Goal: Transaction & Acquisition: Book appointment/travel/reservation

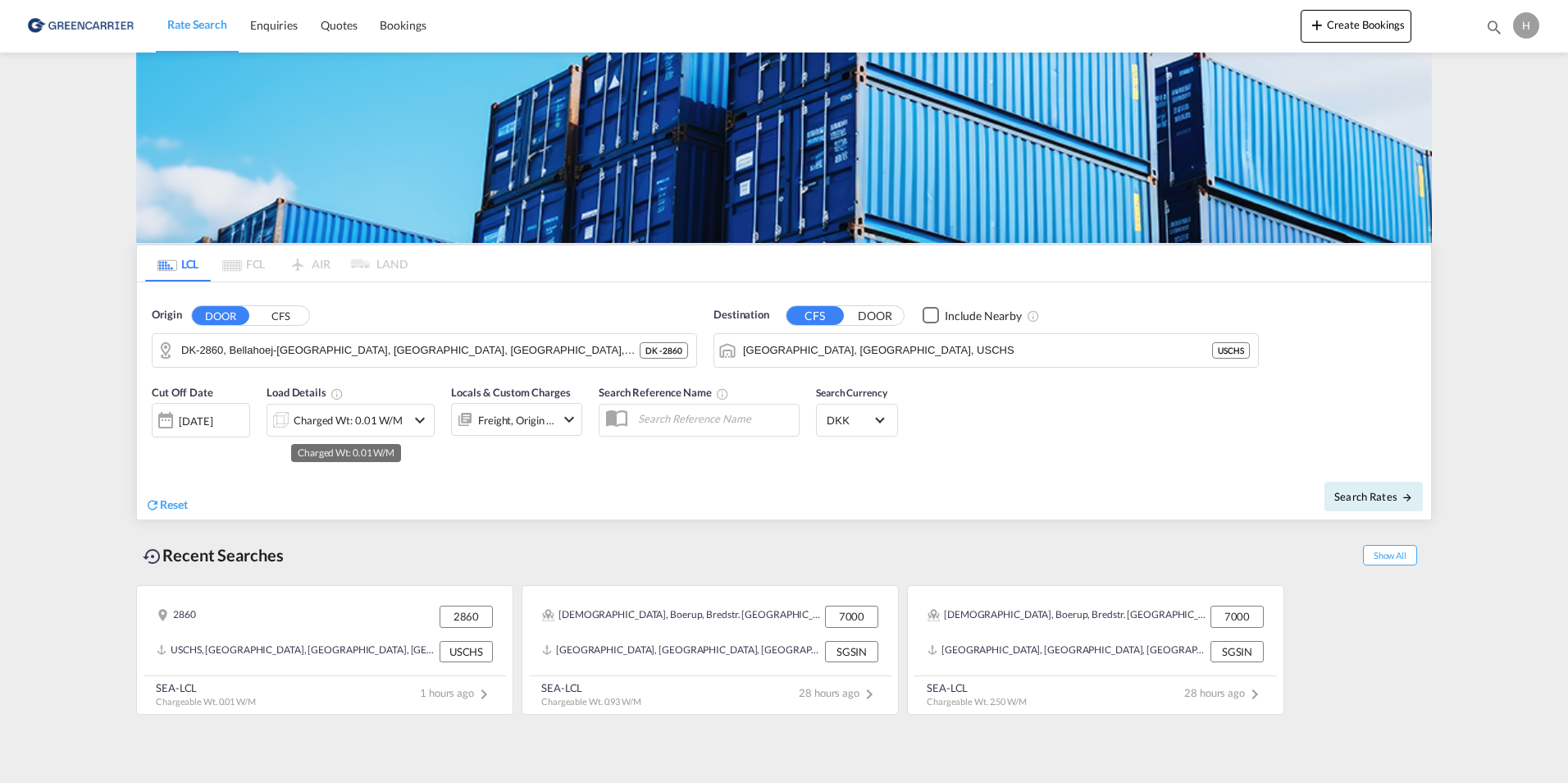
click at [338, 426] on div "Charged Wt: 0.01 W/M" at bounding box center [348, 420] width 109 height 23
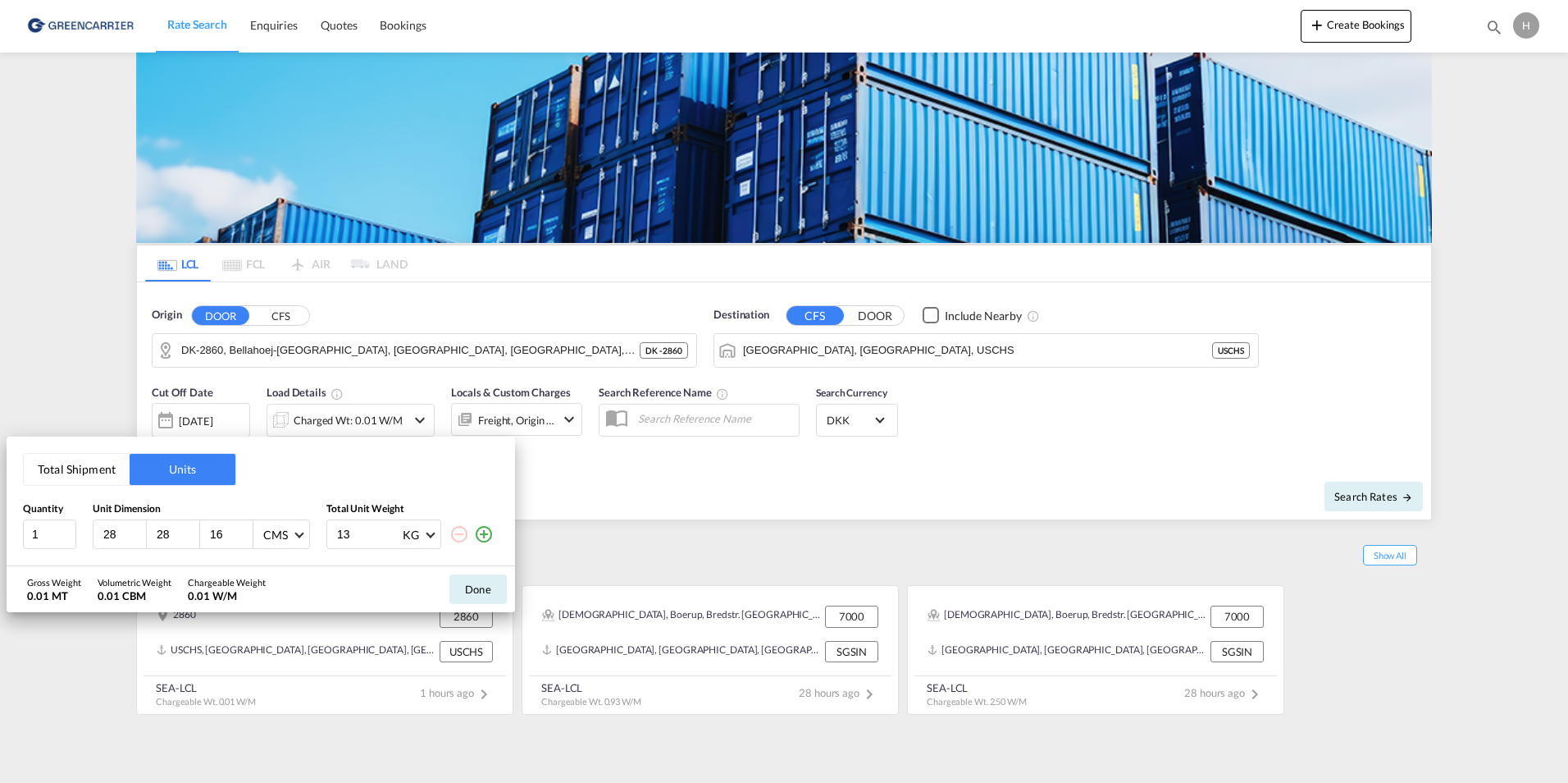
click at [483, 536] on md-icon "icon-plus-circle-outline" at bounding box center [484, 534] width 20 height 20
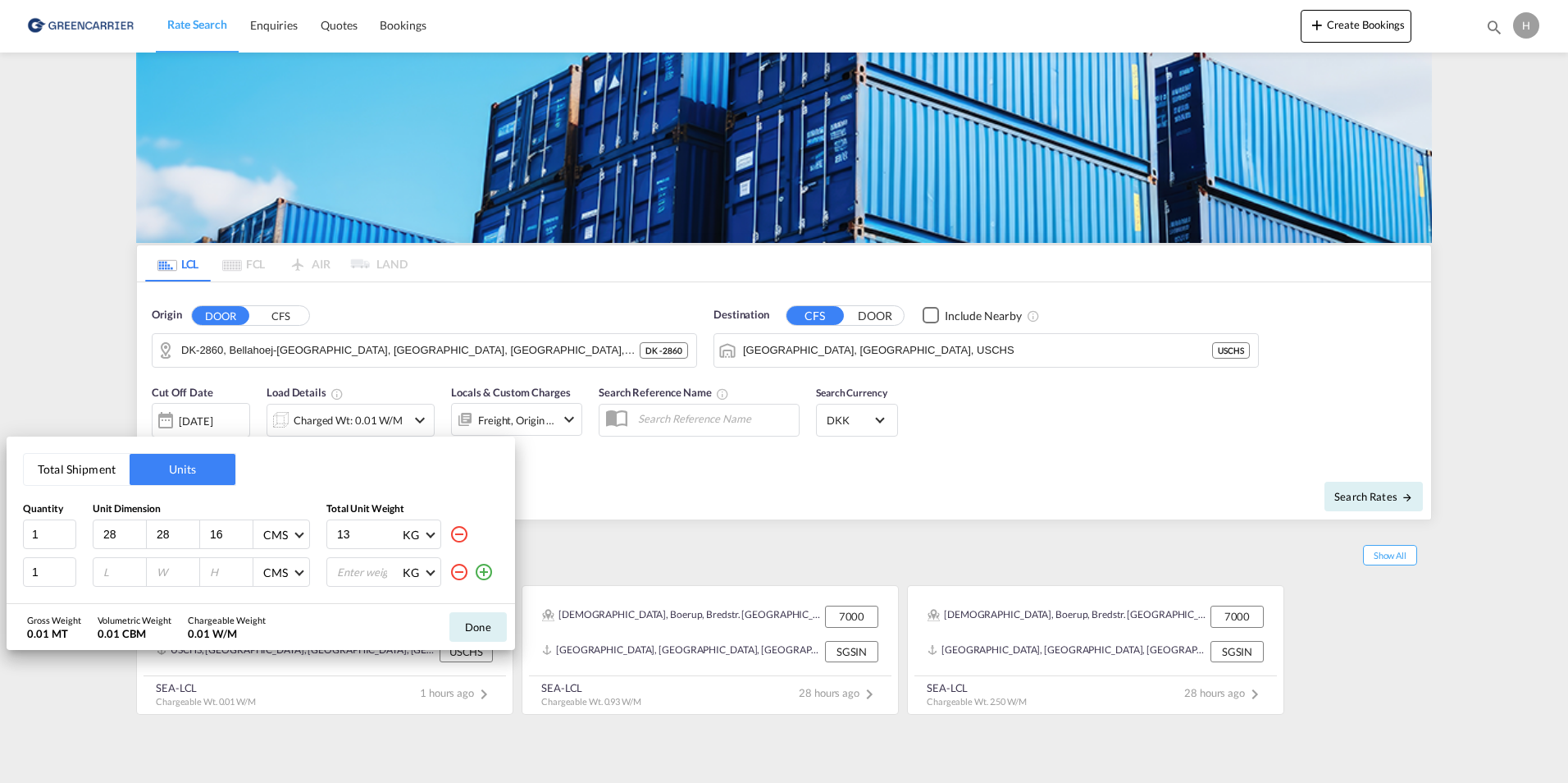
click at [483, 578] on md-icon "icon-plus-circle-outline" at bounding box center [484, 572] width 20 height 20
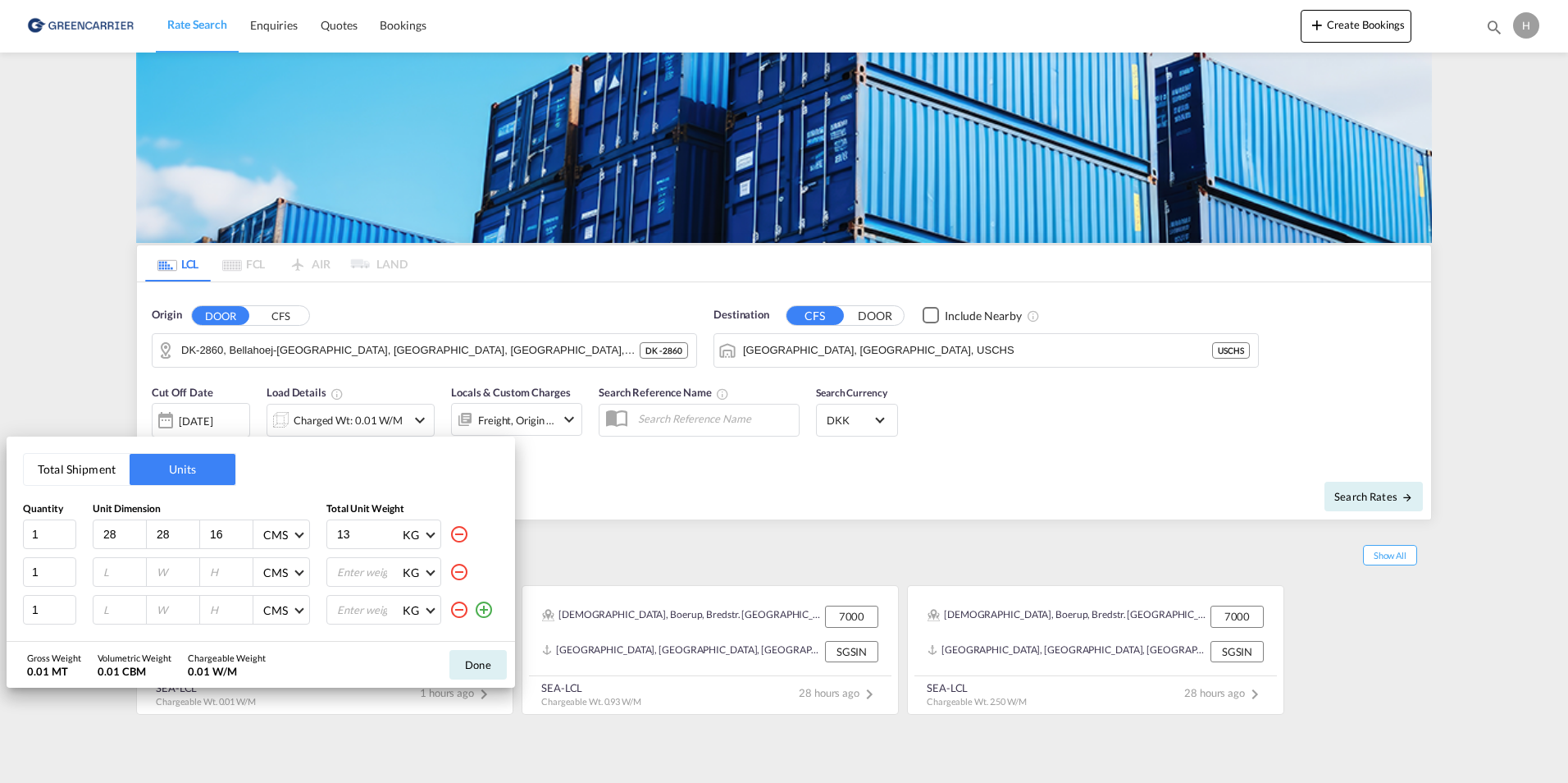
click at [127, 529] on input "28" at bounding box center [124, 534] width 44 height 14
drag, startPoint x: 127, startPoint y: 529, endPoint x: 58, endPoint y: 529, distance: 69.0
click at [58, 529] on div "1 28 28 16 CMS CMS Inches 13 KG KG LB" at bounding box center [260, 533] width 475 height 30
type input "80"
type input "60"
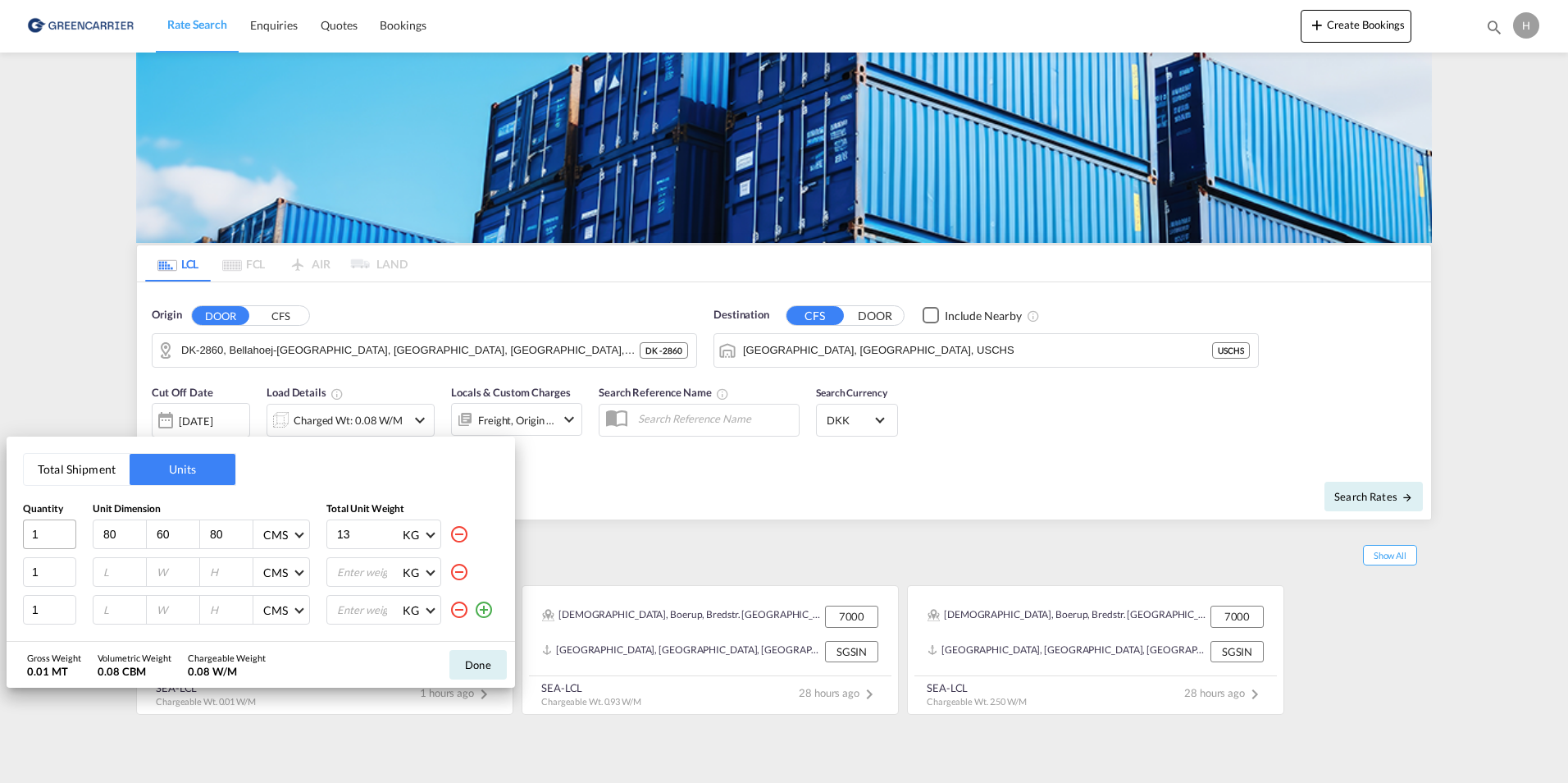
type input "80"
type input "76"
click at [112, 574] on input "number" at bounding box center [124, 571] width 44 height 14
type input "80"
type input "60"
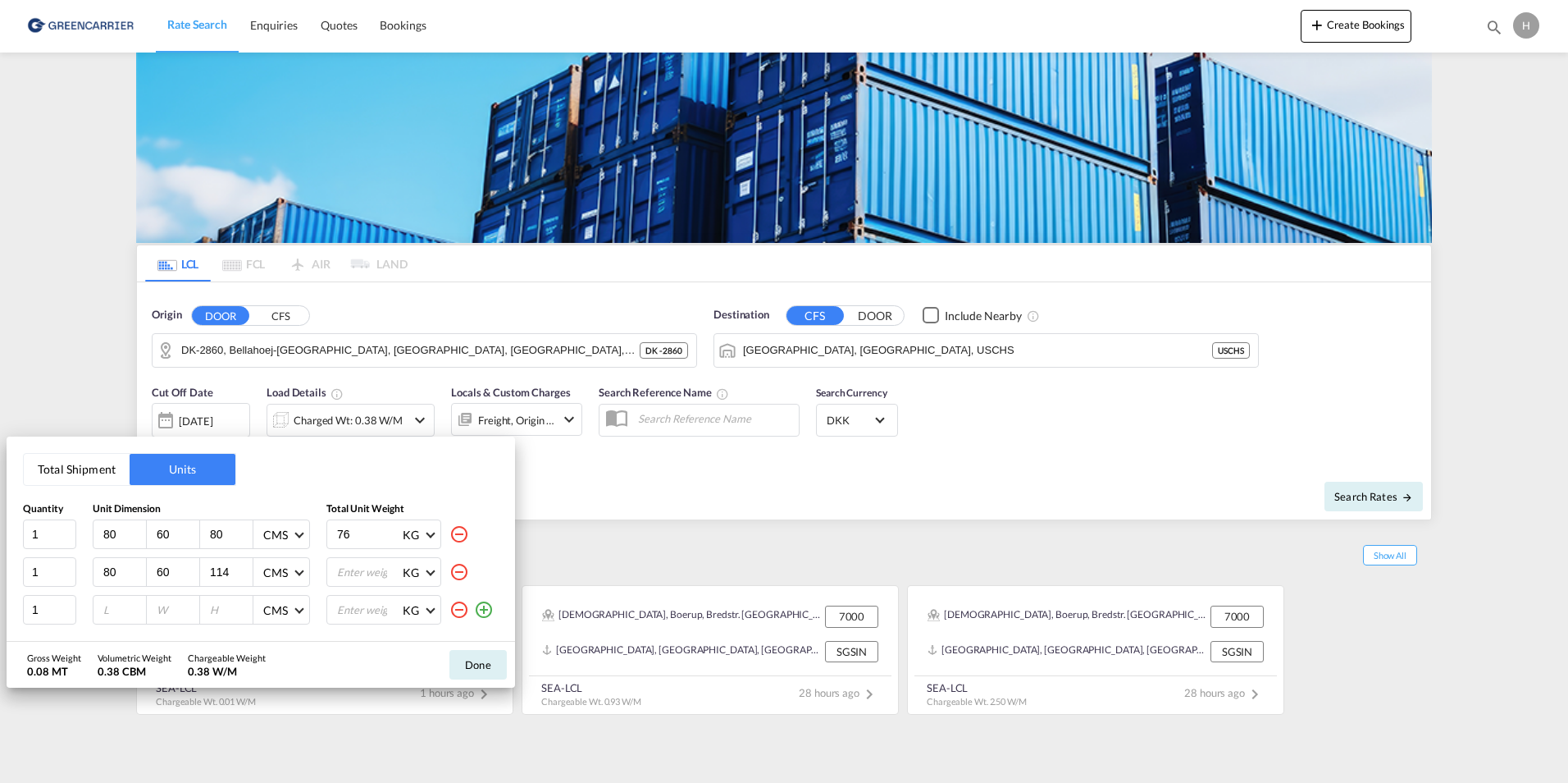
type input "114"
type input "233"
click at [119, 613] on input "number" at bounding box center [124, 609] width 44 height 14
type input "120"
type input "80"
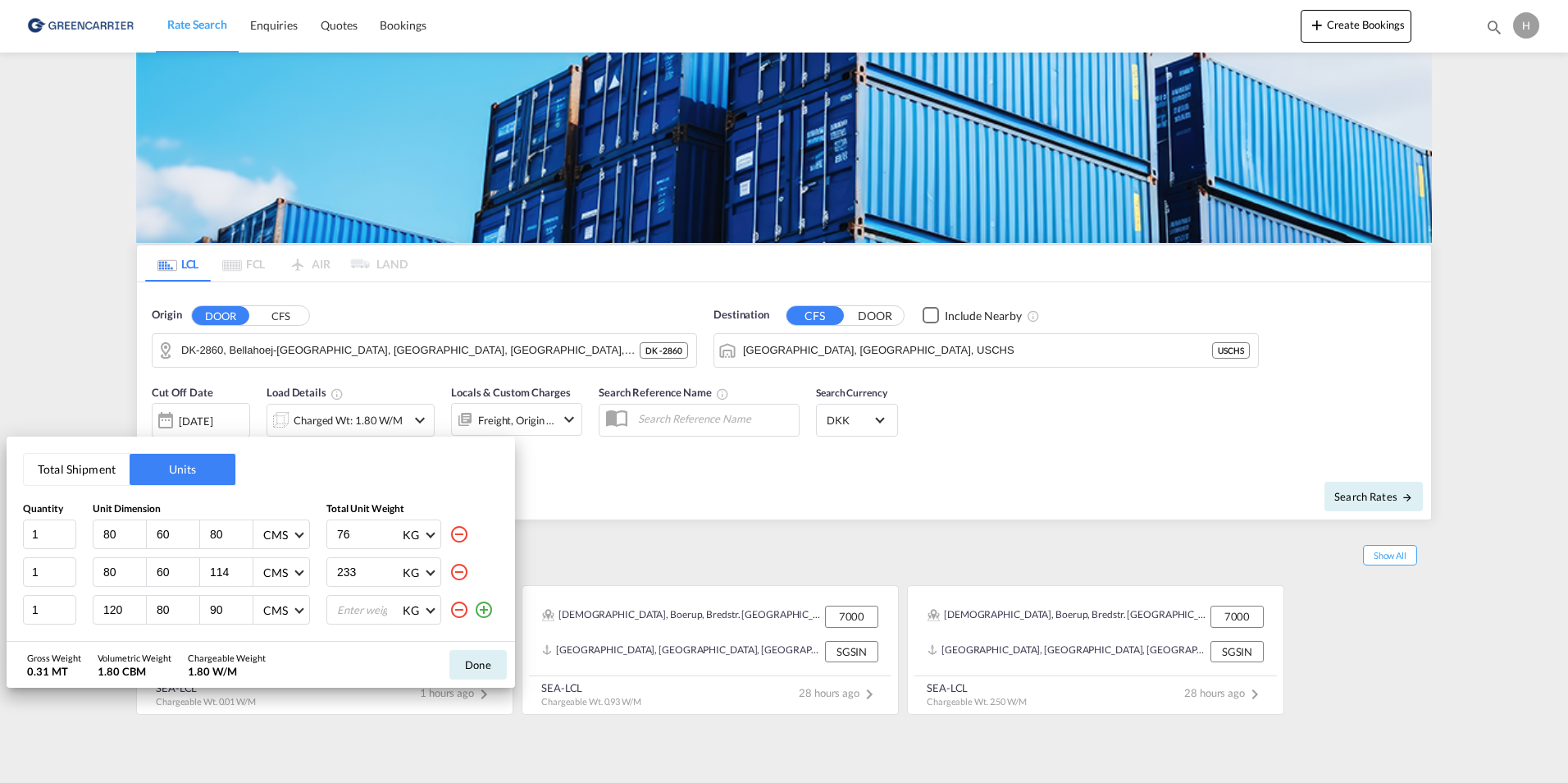
type input "90"
type input "25"
click at [505, 654] on button "Done" at bounding box center [478, 665] width 58 height 30
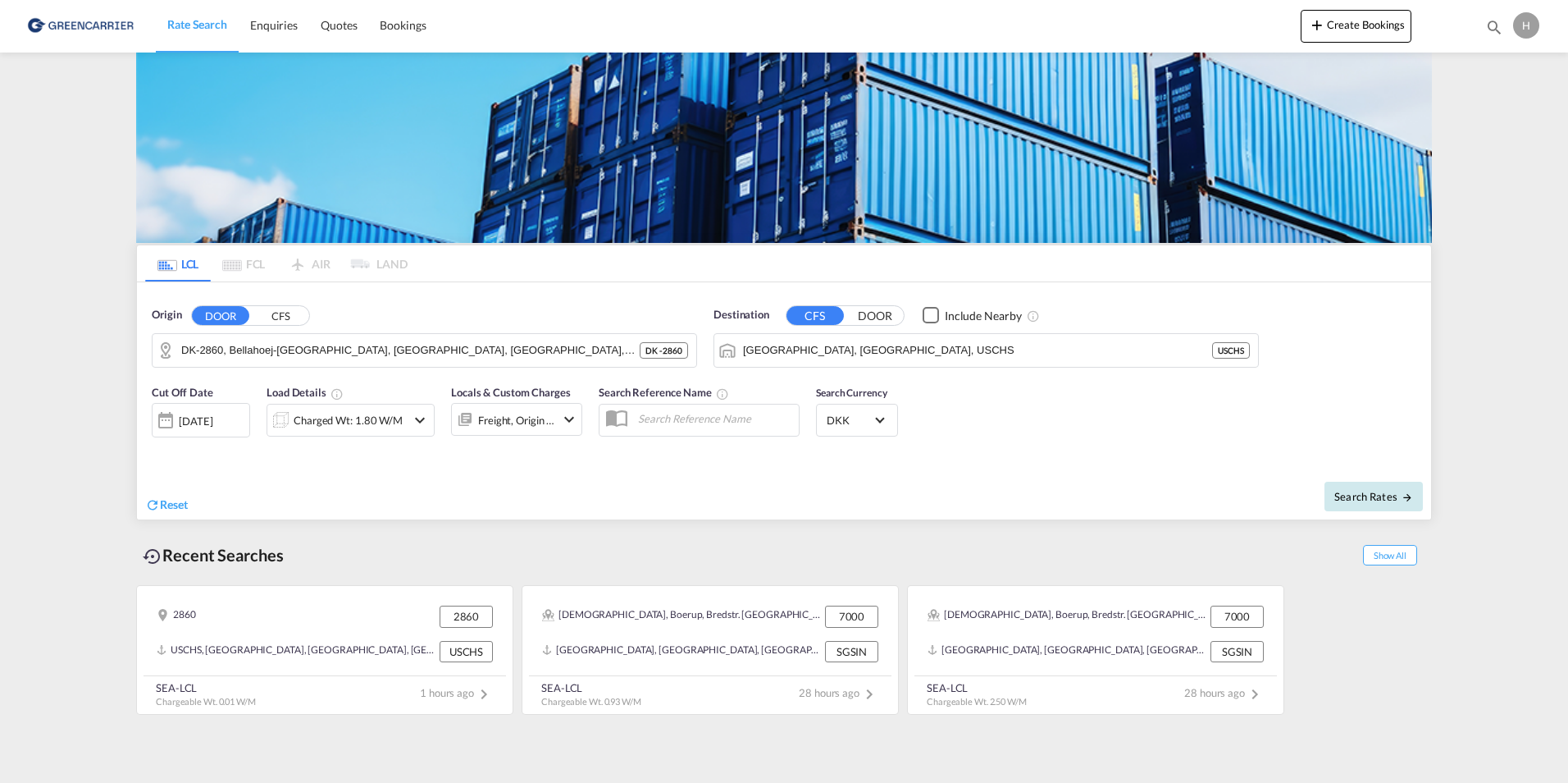
click at [1337, 502] on span "Search Rates" at bounding box center [1373, 496] width 79 height 14
type input "2860 to USCHS / [DATE]"
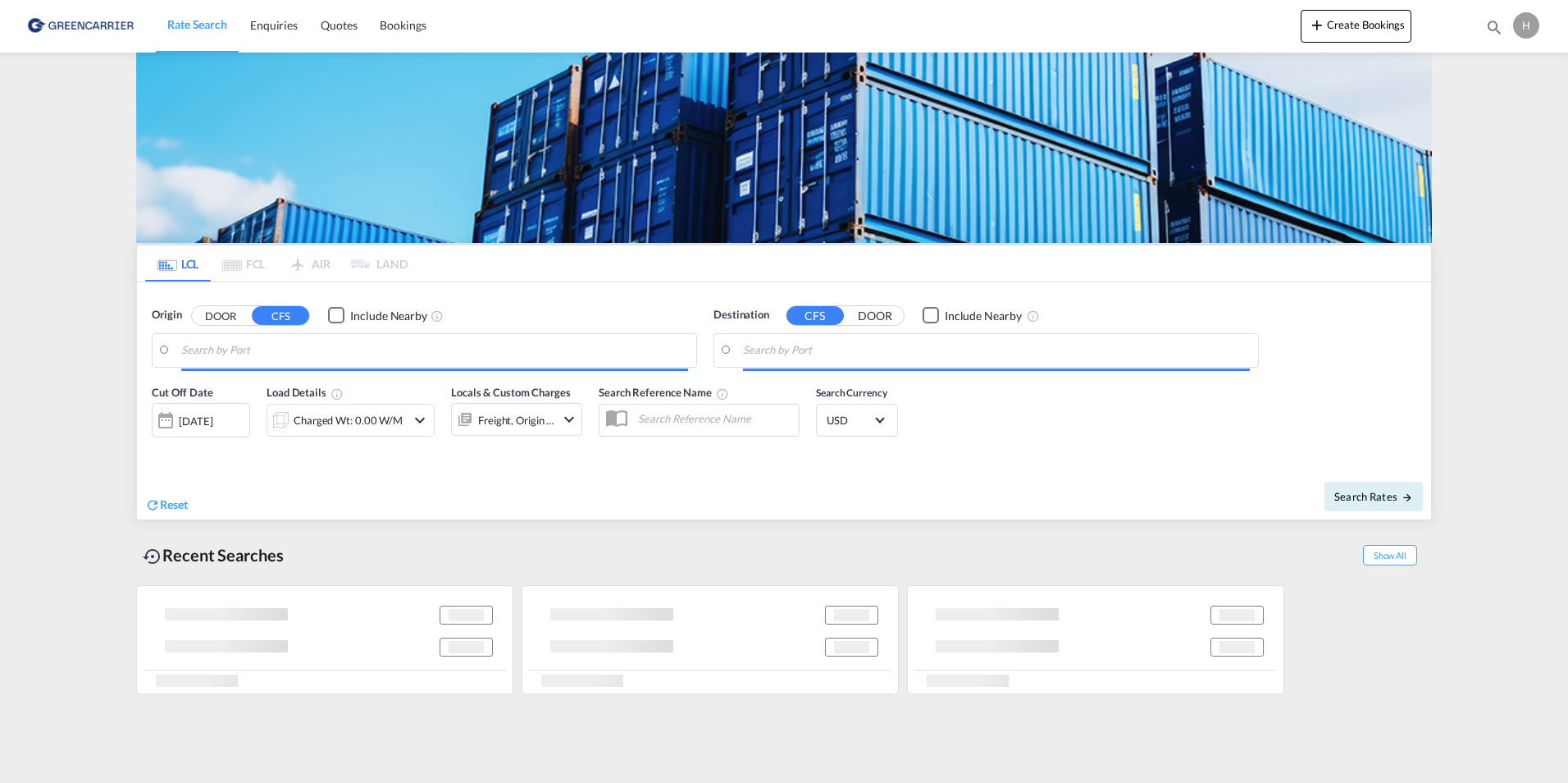
type input "DK-2860, Bellahoej-[GEOGRAPHIC_DATA], [GEOGRAPHIC_DATA], [GEOGRAPHIC_DATA], [GE…"
type input "[GEOGRAPHIC_DATA], [GEOGRAPHIC_DATA], USCHS"
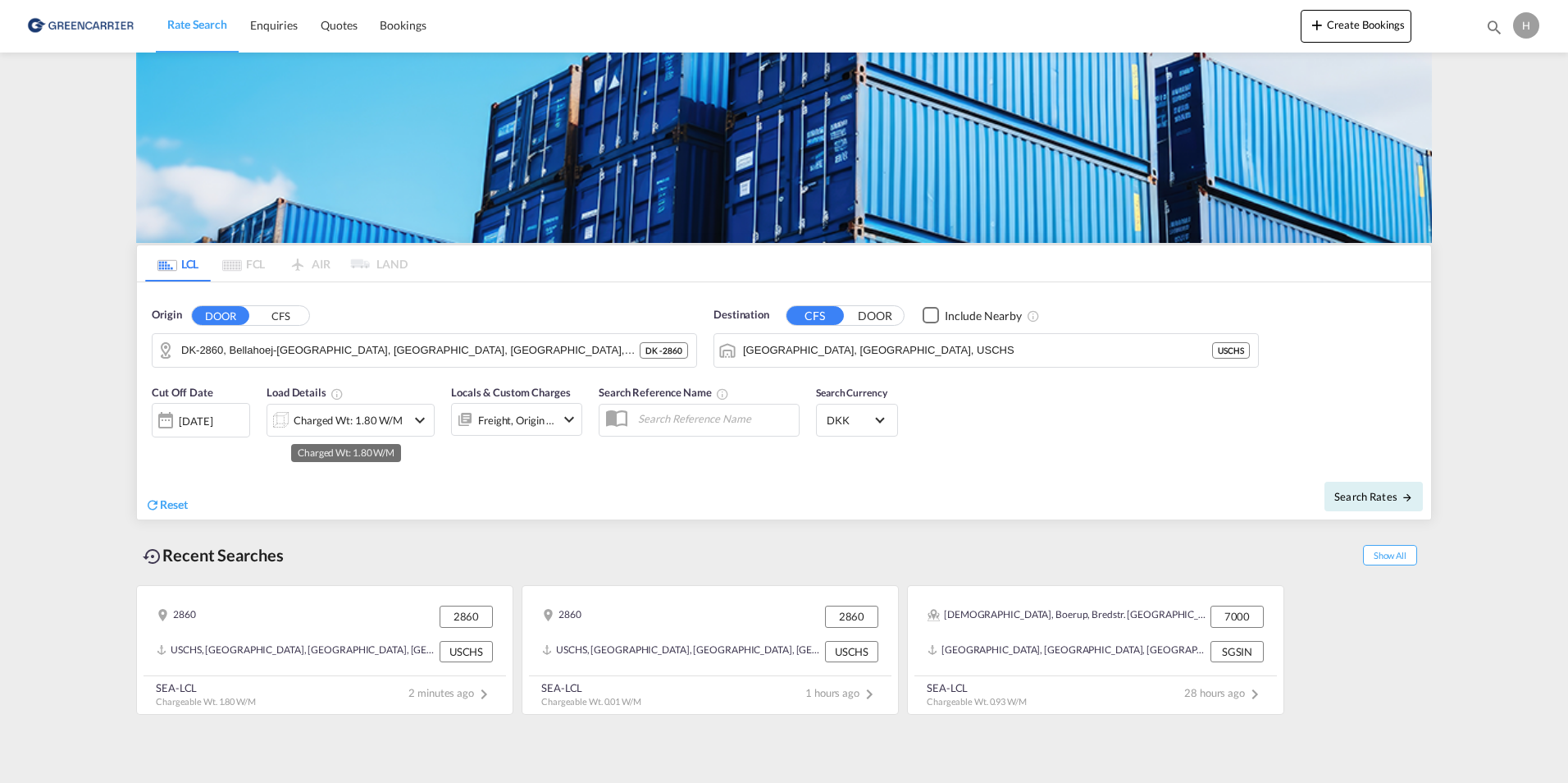
click at [390, 421] on div "Charged Wt: 1.80 W/M" at bounding box center [348, 420] width 109 height 23
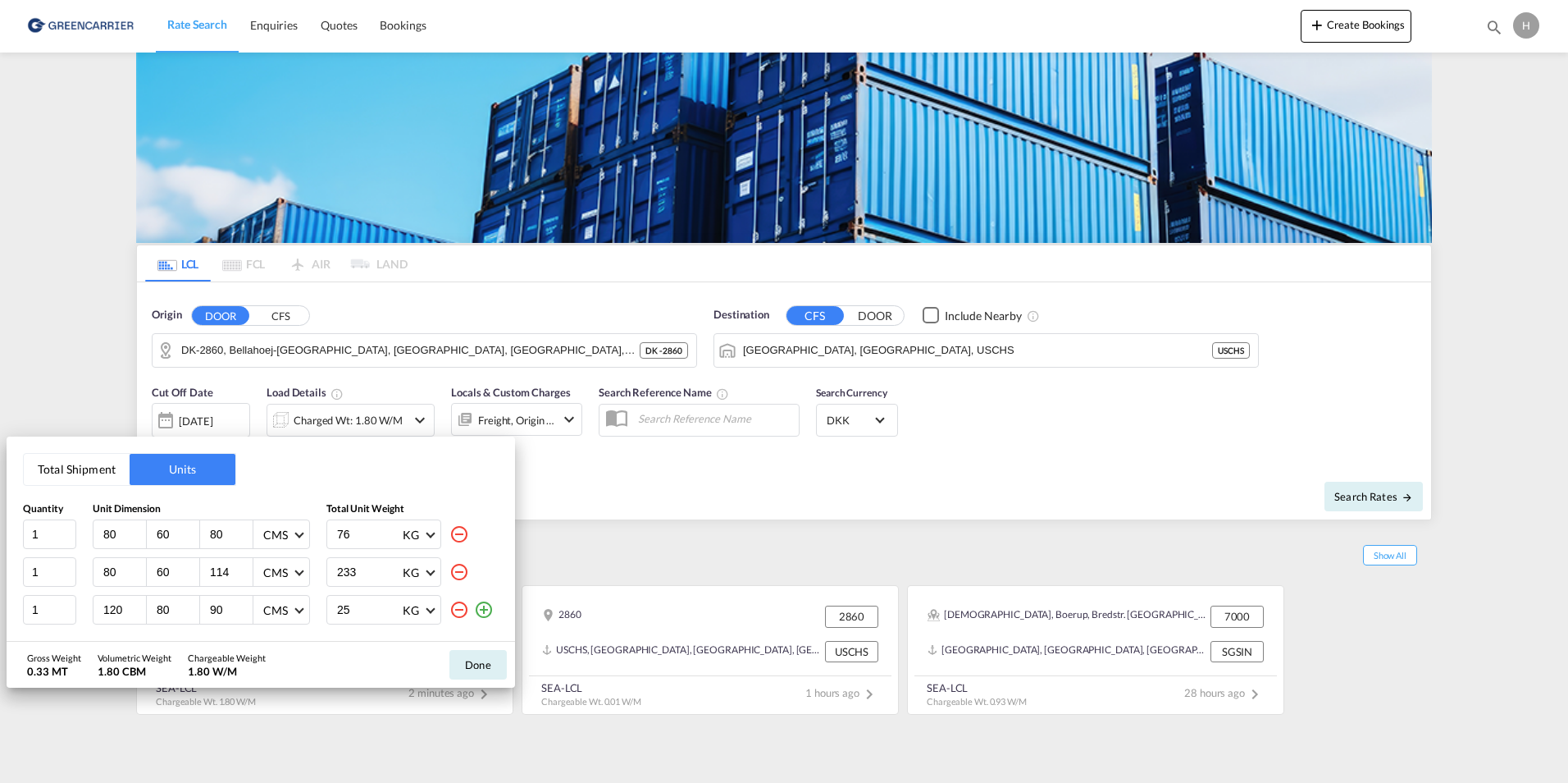
drag, startPoint x: 226, startPoint y: 616, endPoint x: 142, endPoint y: 616, distance: 84.0
click at [185, 616] on div "120 80 90 CMS CMS Inches" at bounding box center [202, 609] width 217 height 30
type input "220"
click at [488, 650] on button "Done" at bounding box center [478, 665] width 58 height 30
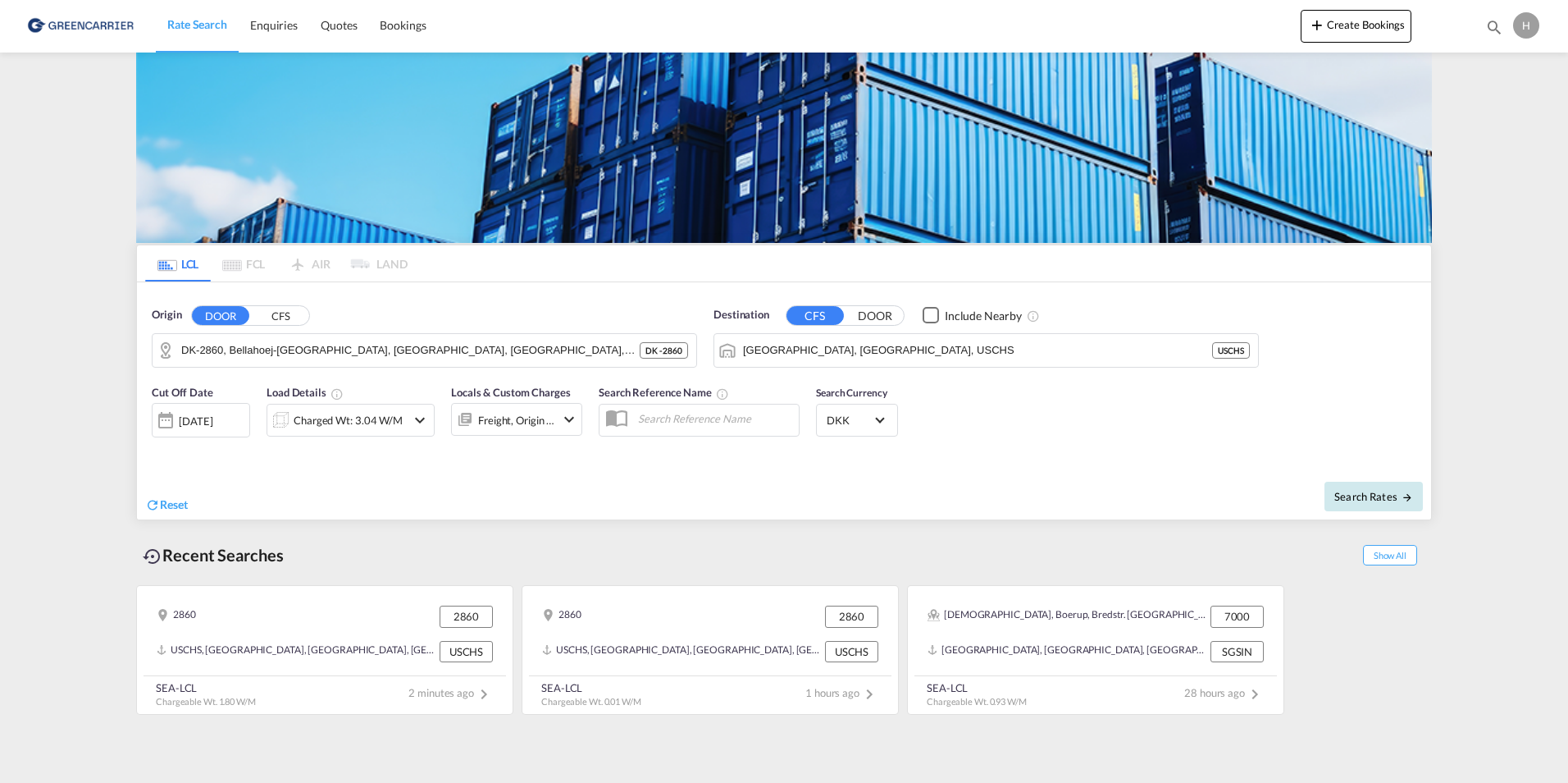
click at [1389, 495] on span "Search Rates" at bounding box center [1373, 496] width 79 height 14
type input "2860 to USCHS / [DATE]"
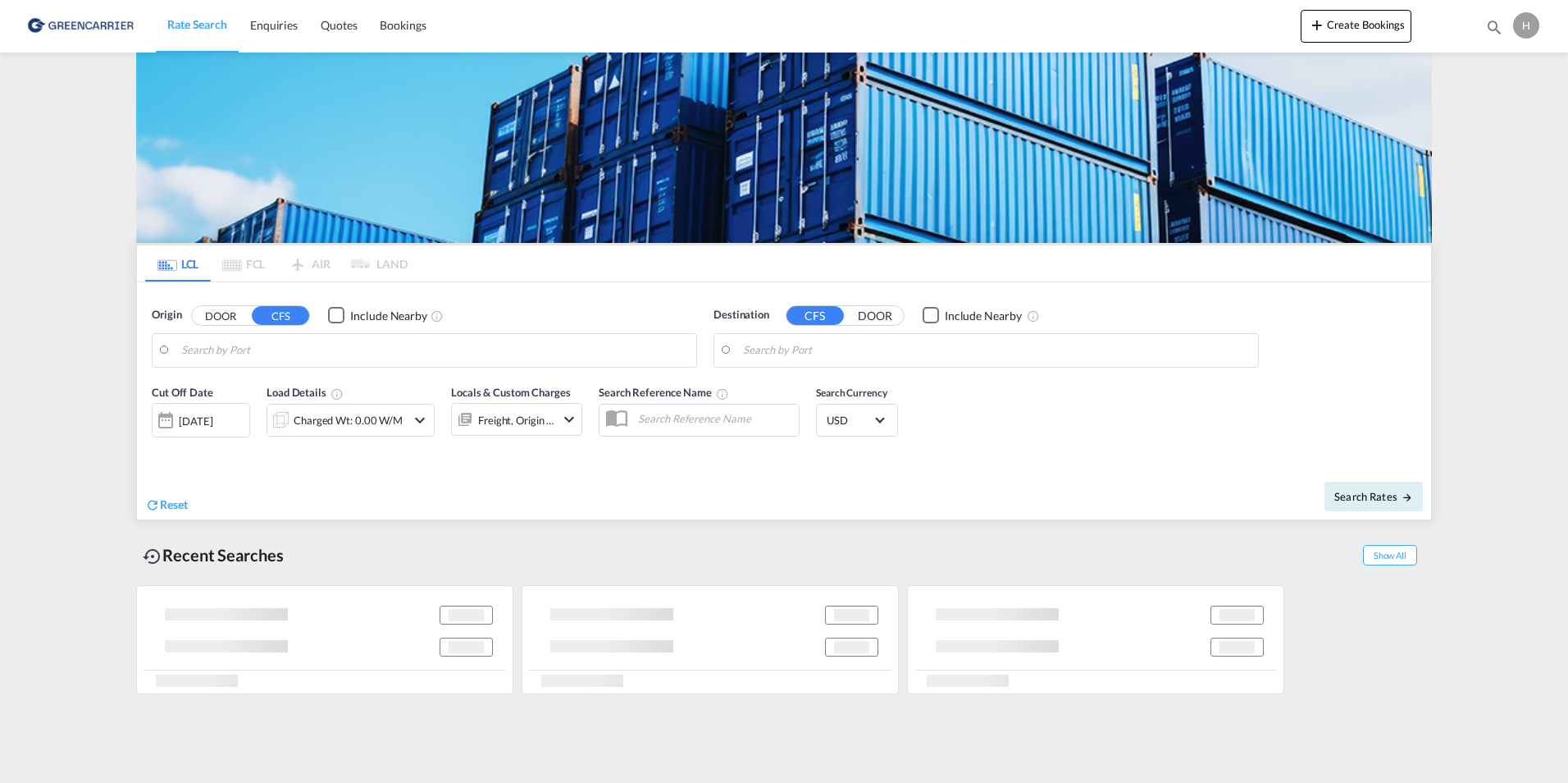
type input "DK-2860, Bellahoej-[GEOGRAPHIC_DATA], [GEOGRAPHIC_DATA], [GEOGRAPHIC_DATA], [GE…"
type input "[GEOGRAPHIC_DATA], [GEOGRAPHIC_DATA], USCHS"
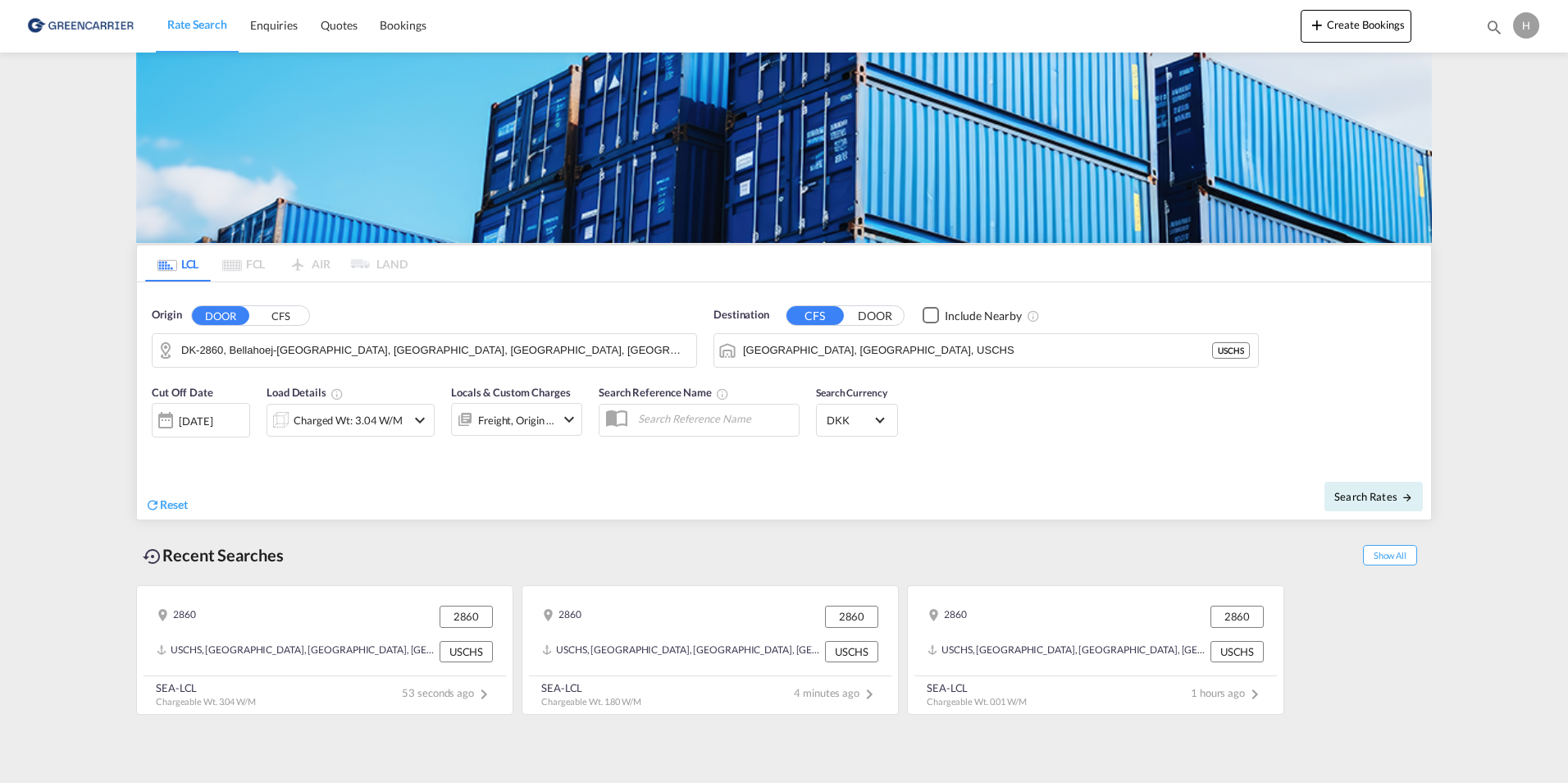
click at [352, 358] on input "DK-2860, Bellahoej-[GEOGRAPHIC_DATA], [GEOGRAPHIC_DATA], [GEOGRAPHIC_DATA], [GE…" at bounding box center [435, 350] width 507 height 24
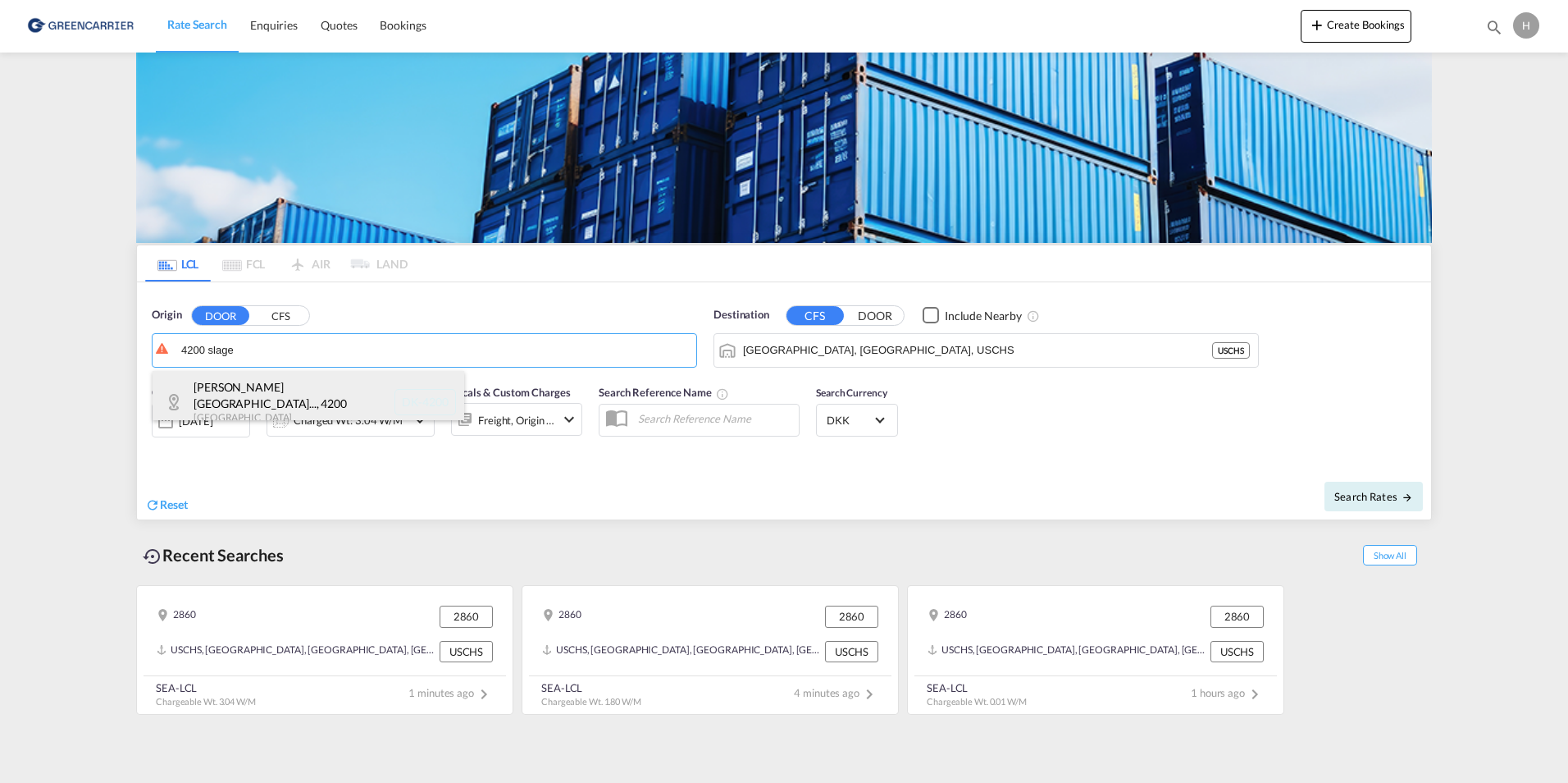
click at [340, 395] on div "[PERSON_NAME][GEOGRAPHIC_DATA]... , 4200 Denmark DK-4200" at bounding box center [308, 401] width 312 height 62
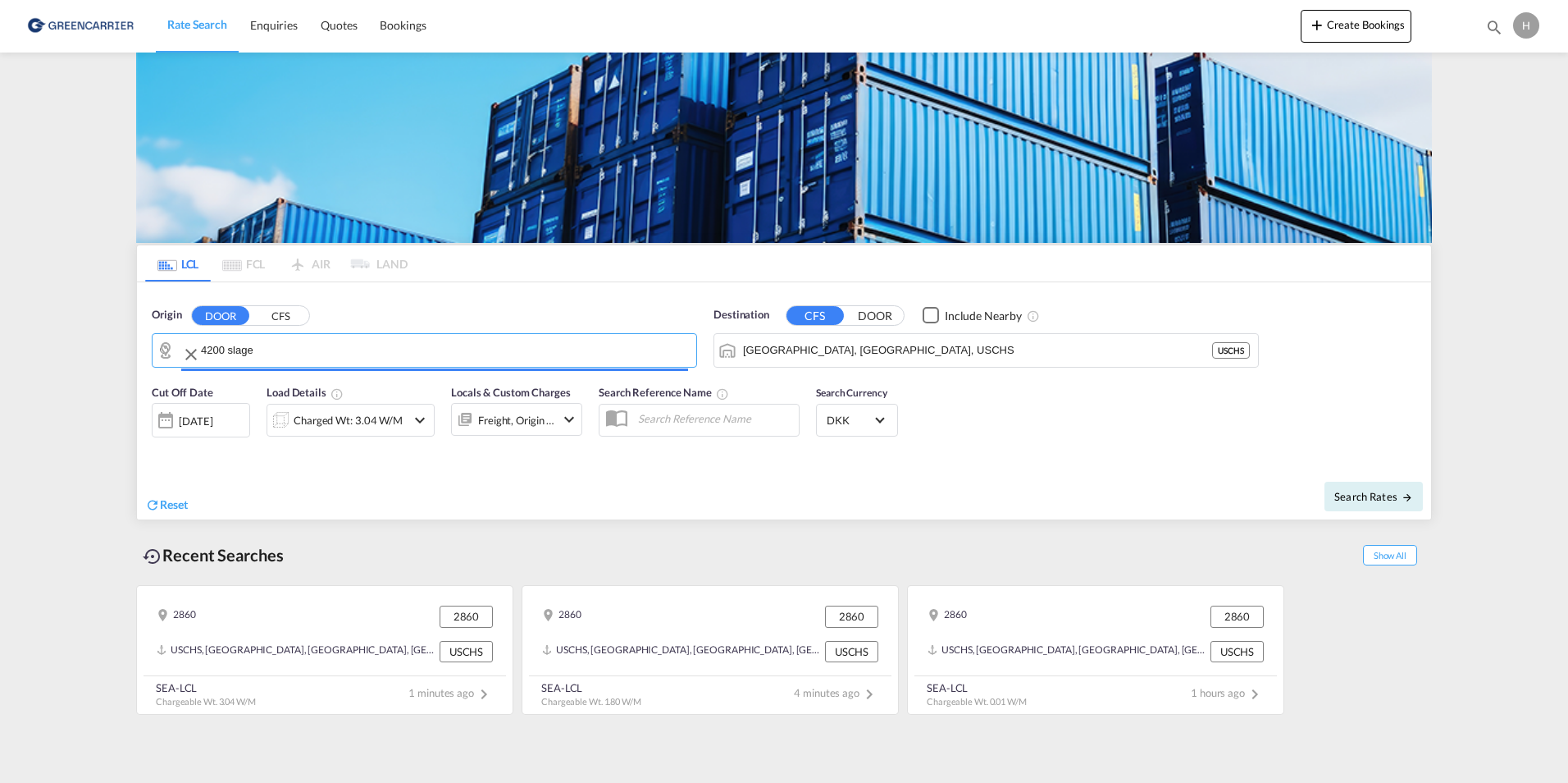
type input "LO-3098, Ipsumdolor, Sitame, Consect, Adipis, Elitsedd, Eiusmodt, Incidi, Utlab…"
click at [866, 342] on input "[GEOGRAPHIC_DATA], [GEOGRAPHIC_DATA], USCHS" at bounding box center [996, 350] width 507 height 24
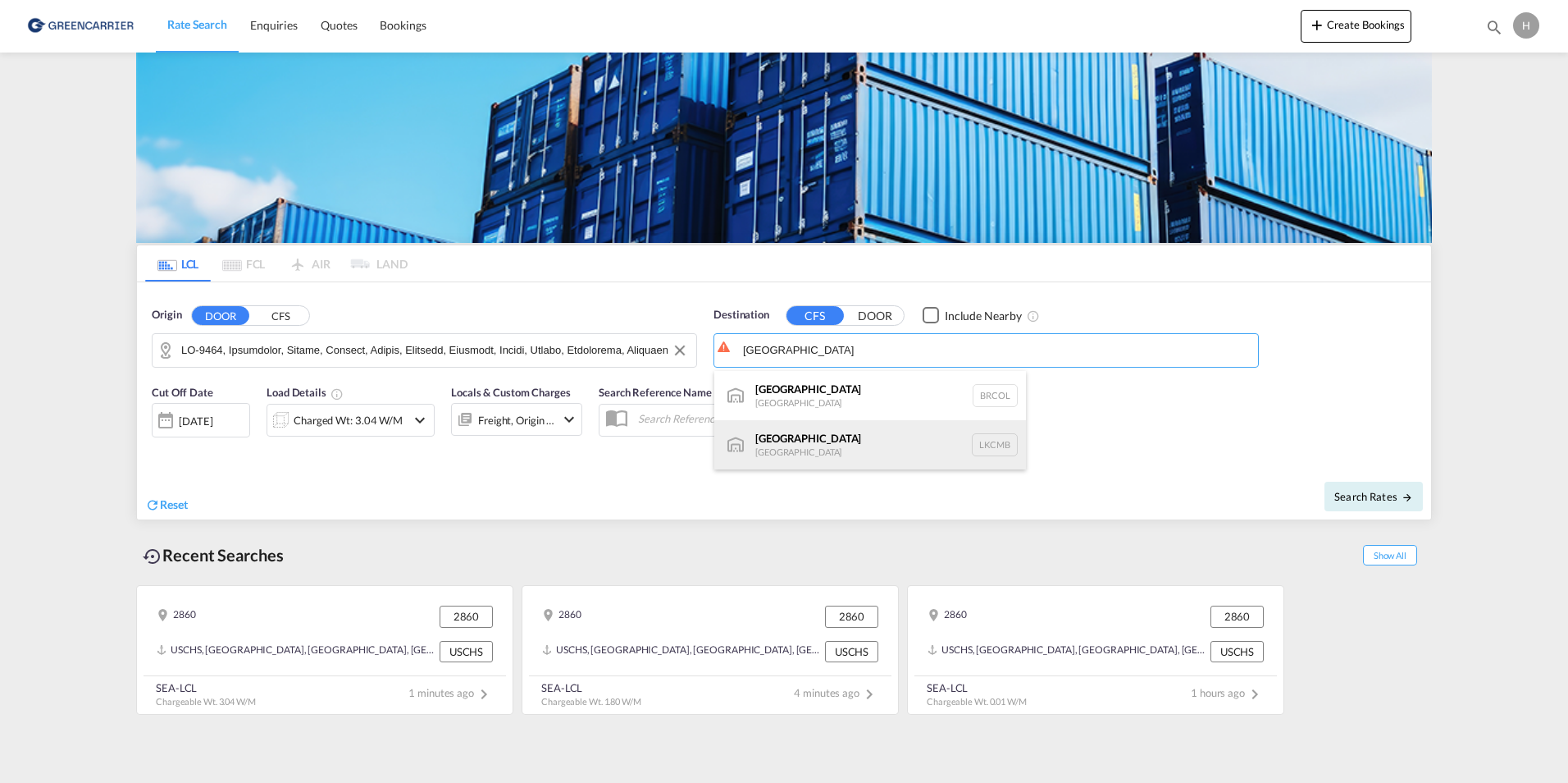
click at [843, 459] on div "Colombo [GEOGRAPHIC_DATA] LKCMB" at bounding box center [869, 445] width 312 height 49
type input "Colombo, LKCMB"
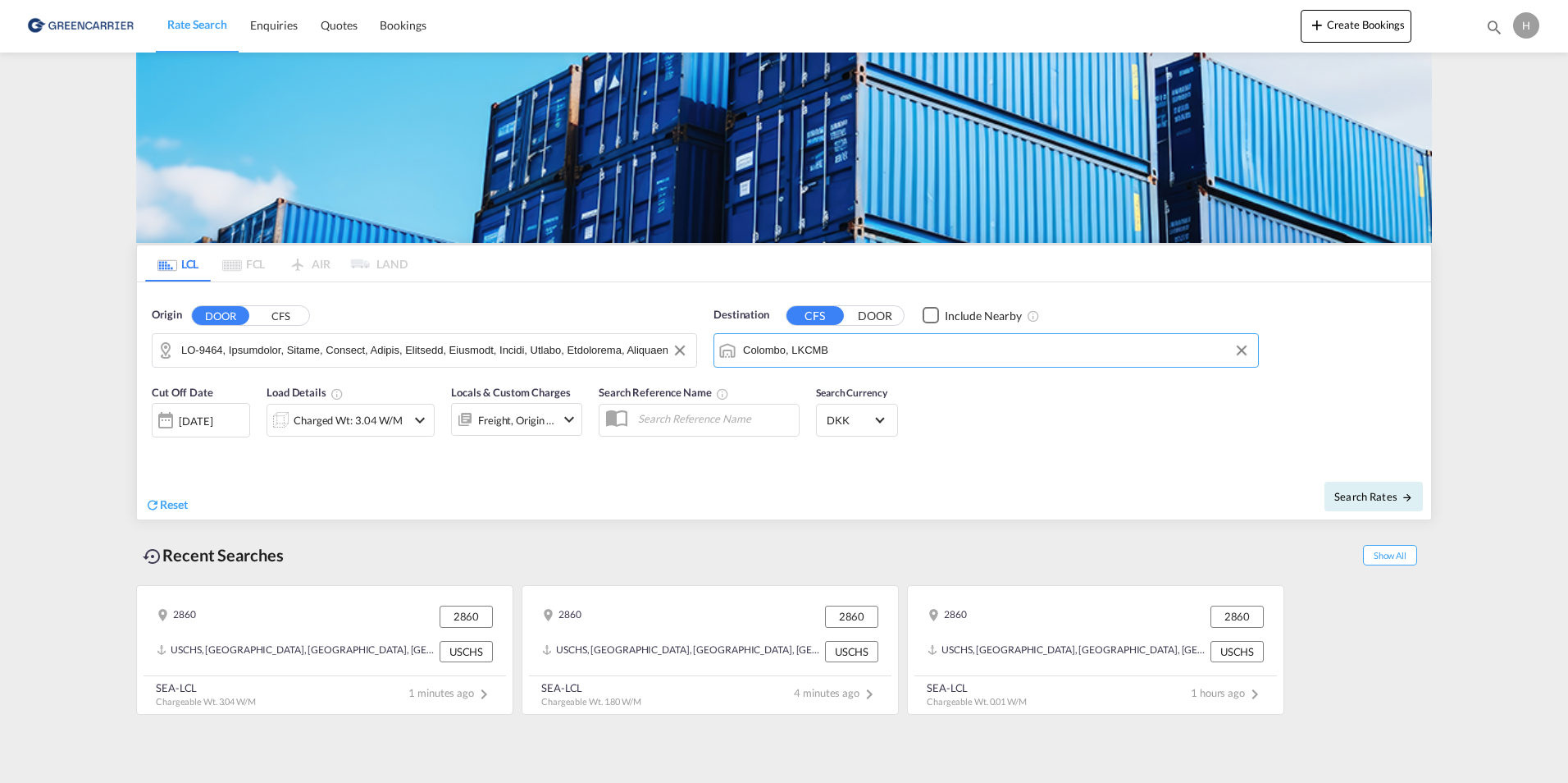
click at [1357, 516] on div "Search Rates" at bounding box center [1109, 496] width 643 height 47
click at [1357, 498] on span "Search Rates" at bounding box center [1373, 496] width 79 height 14
type input "4200 to LKCMB / [DATE]"
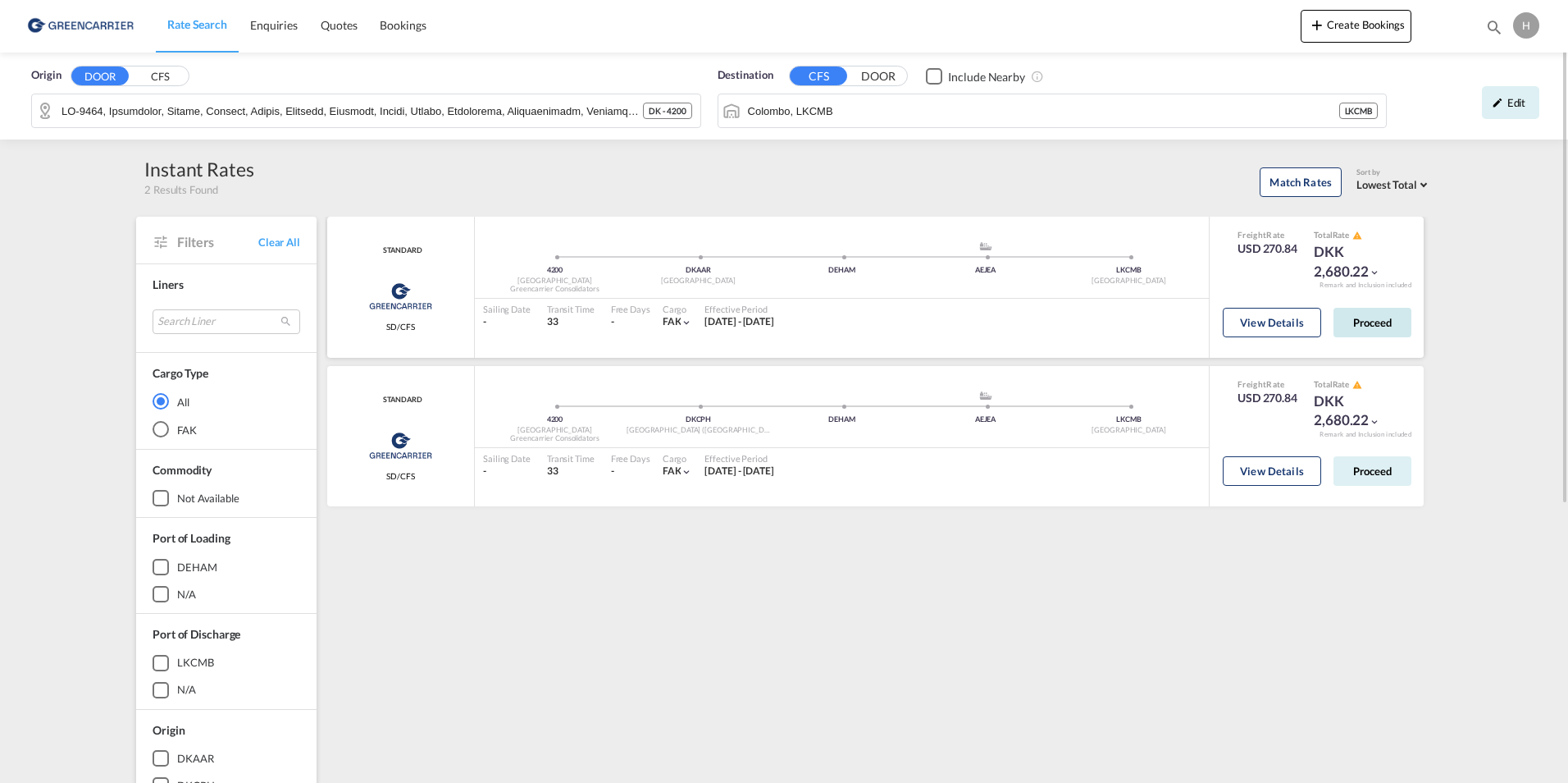
click at [1399, 331] on button "Proceed" at bounding box center [1373, 322] width 78 height 30
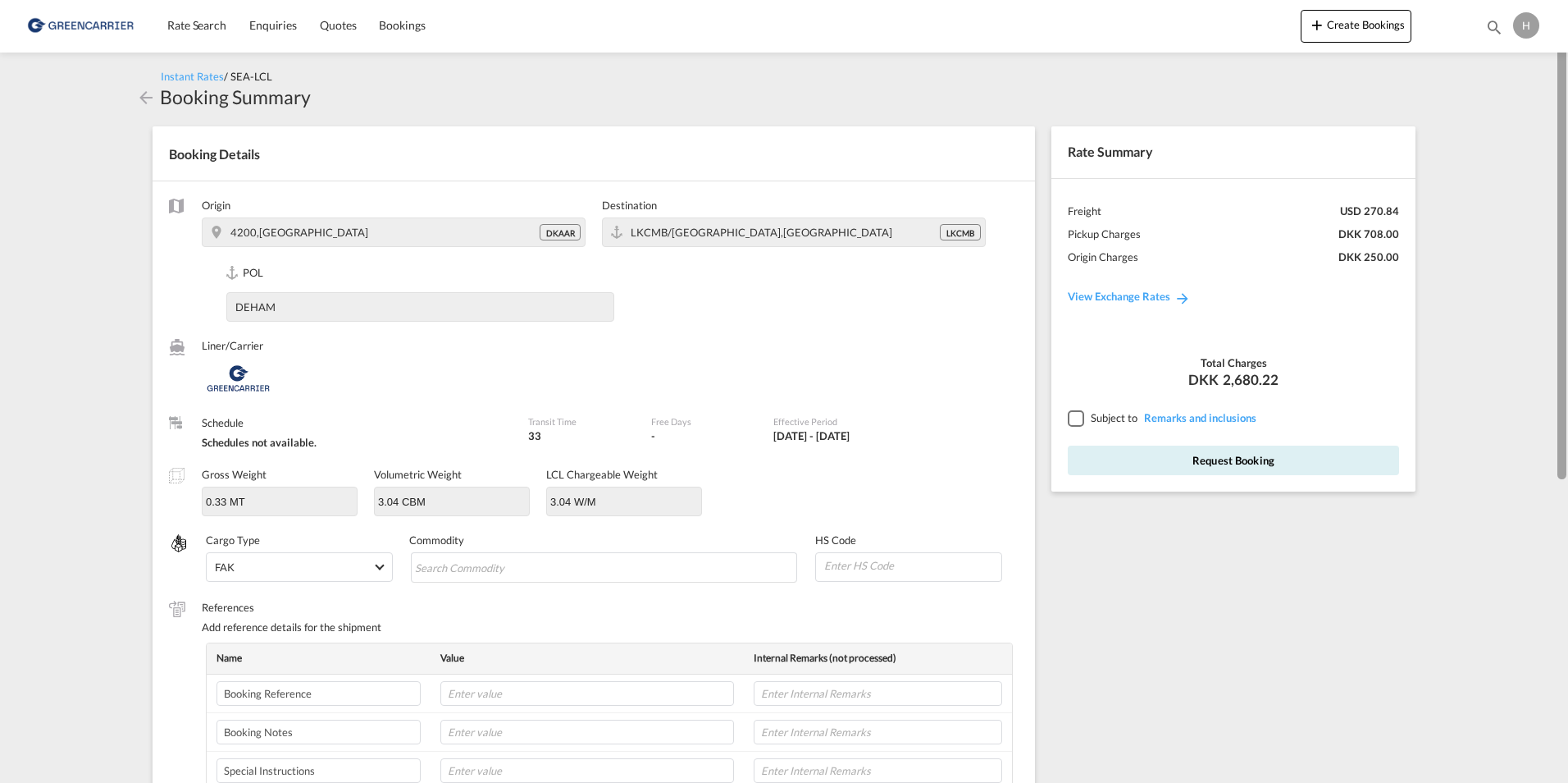
drag, startPoint x: 1565, startPoint y: 213, endPoint x: 1567, endPoint y: 26, distance: 187.0
click at [1567, 26] on html "Rate Search Enquiries Quotes Bookings Rate Search Enquiries" at bounding box center [784, 392] width 1568 height 783
click at [149, 99] on md-icon "icon-arrow-left" at bounding box center [146, 98] width 20 height 20
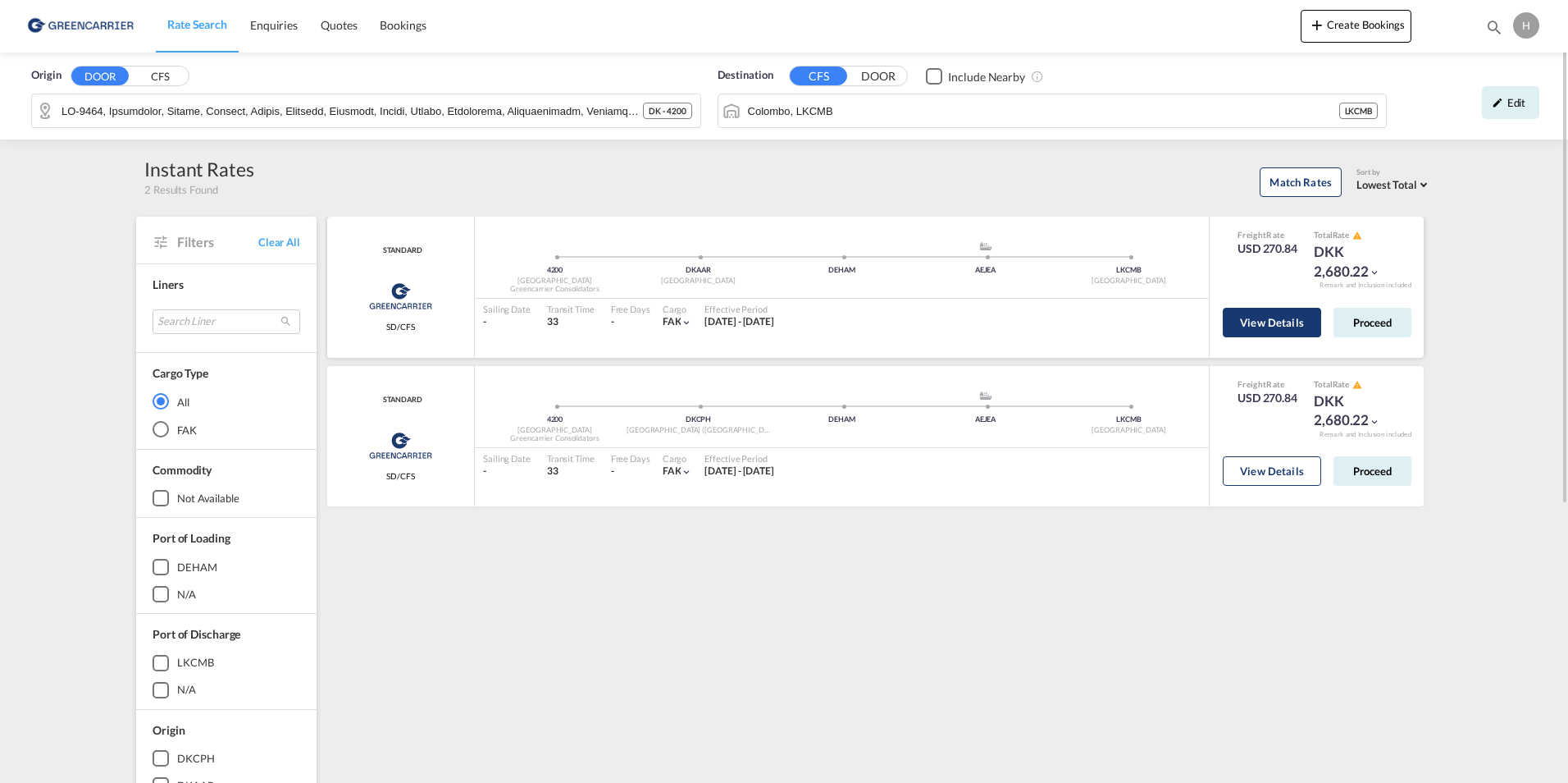
click at [1310, 316] on button "View Details" at bounding box center [1272, 322] width 99 height 30
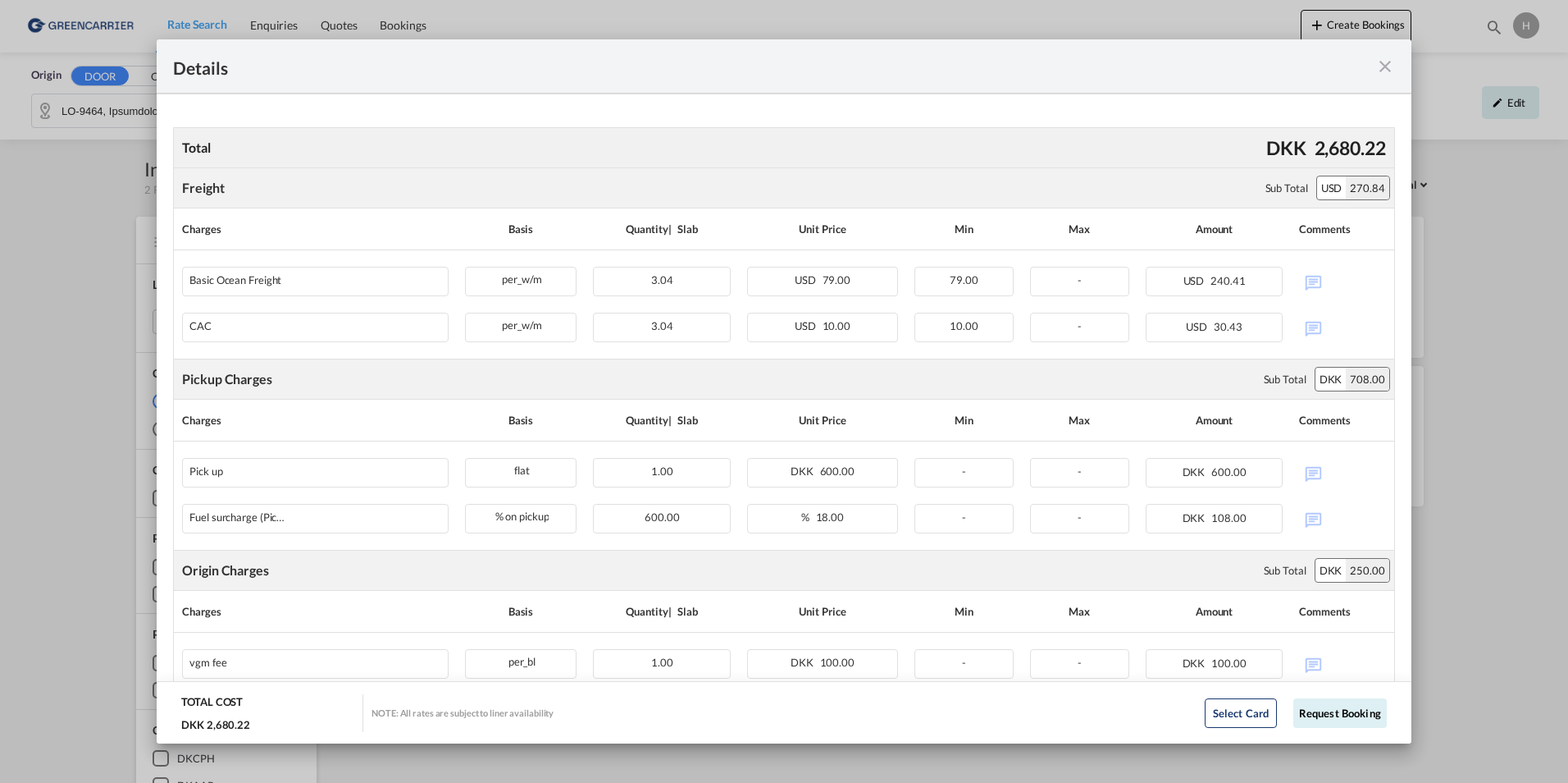
scroll to position [344, 0]
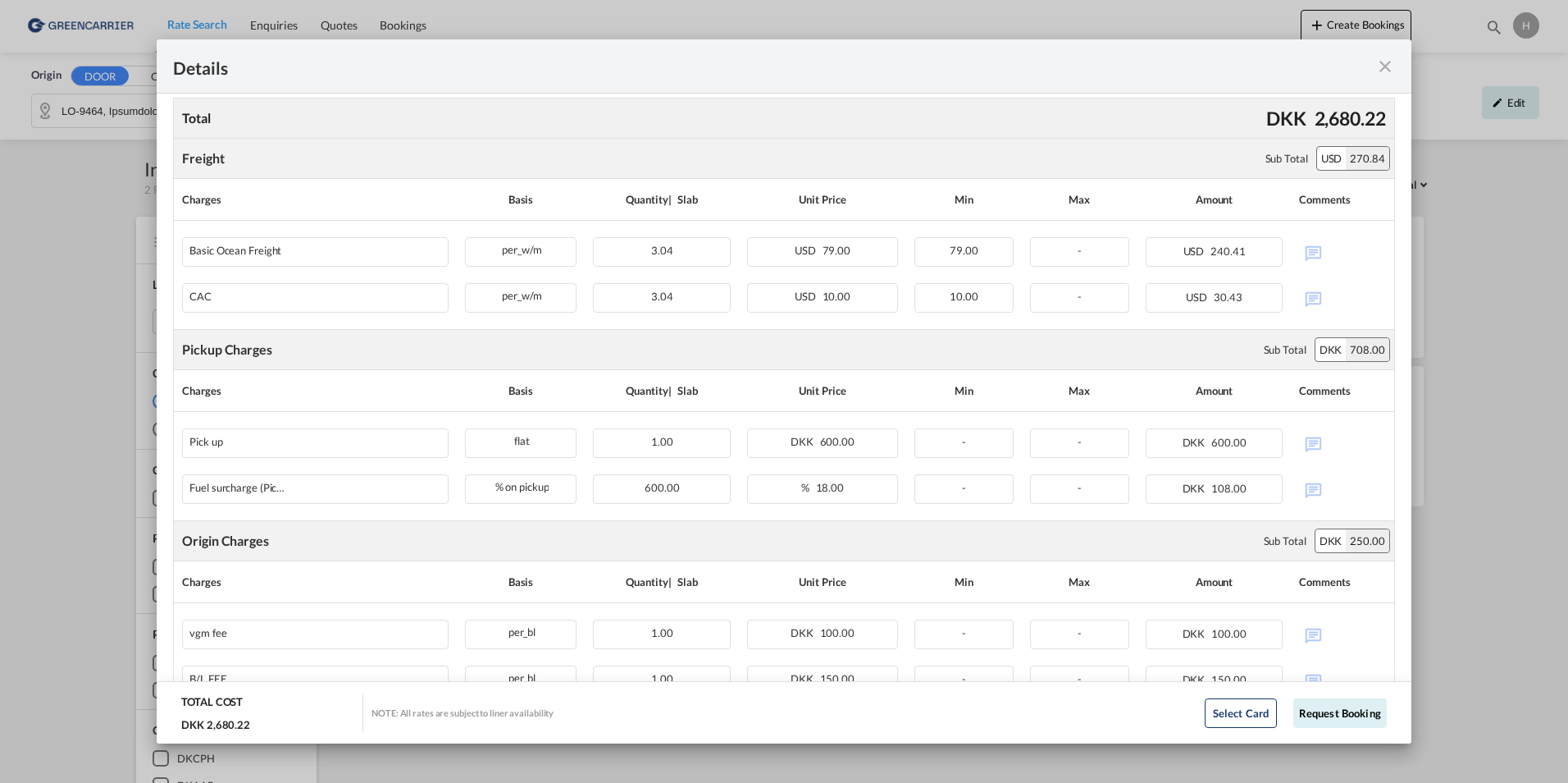
click at [1386, 67] on md-icon "icon-close fg-AAA8AD m-0 cursor" at bounding box center [1385, 67] width 20 height 20
